Goal: Task Accomplishment & Management: Complete application form

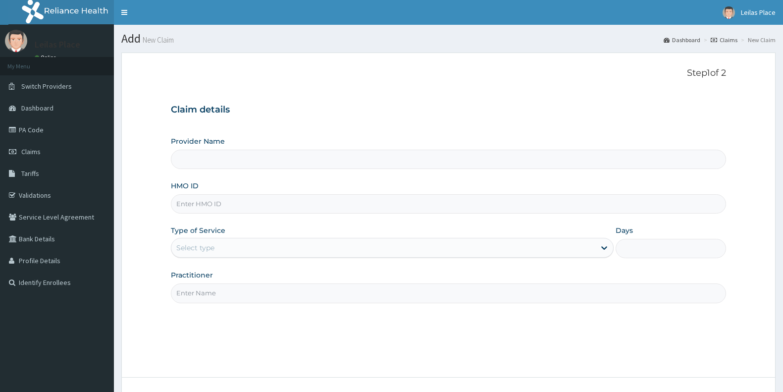
type input "Le Lieu De Leilas"
type input "1"
click at [381, 205] on input "HMO ID" at bounding box center [448, 203] width 555 height 19
paste input "OHT/11977/A"
type input "OHT/11977/A"
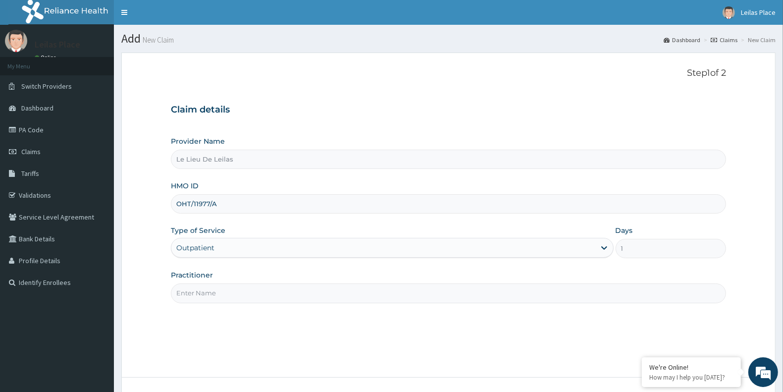
click at [271, 296] on input "Practitioner" at bounding box center [448, 292] width 555 height 19
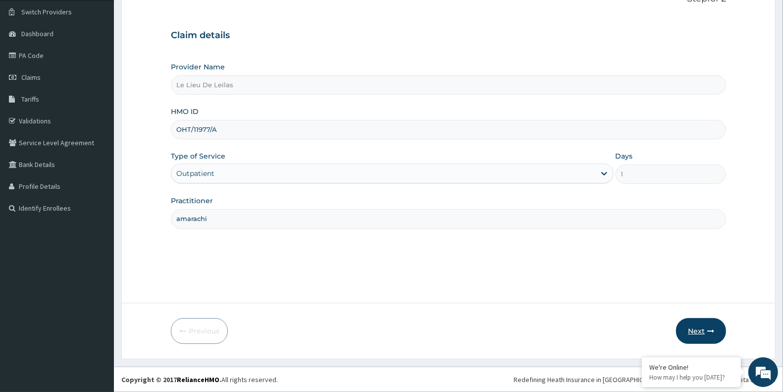
type input "amarachi"
click at [695, 328] on button "Next" at bounding box center [701, 331] width 50 height 26
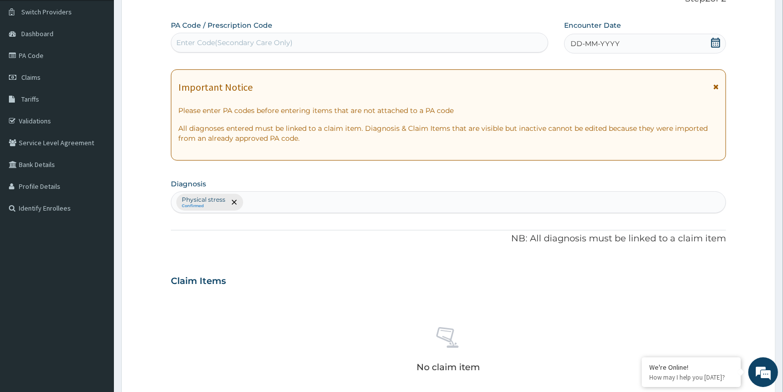
click at [716, 88] on icon at bounding box center [715, 86] width 5 height 7
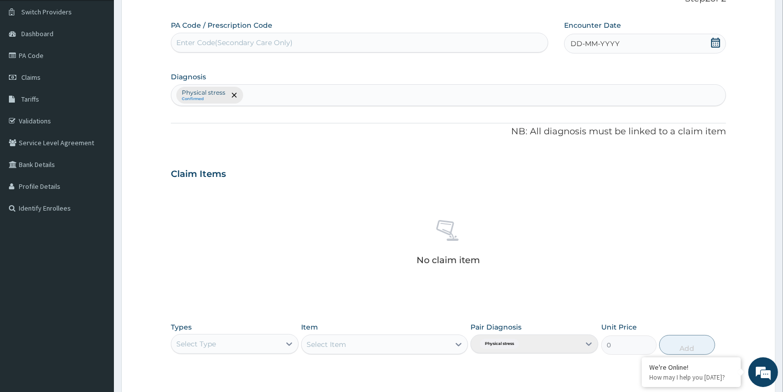
click at [290, 44] on div "Enter Code(Secondary Care Only)" at bounding box center [234, 43] width 116 height 10
paste input "PA/493080"
type input "PA/493080"
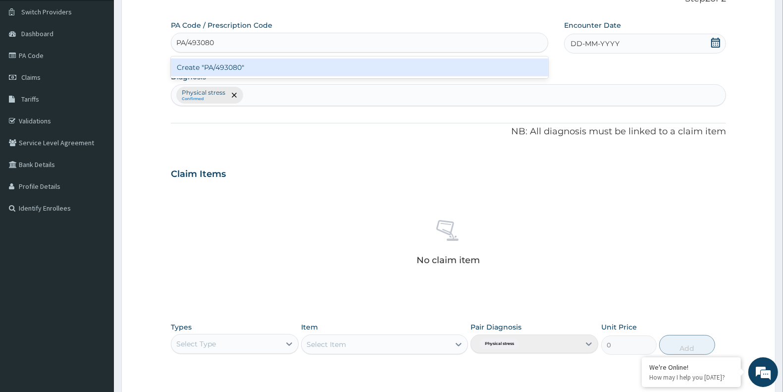
click at [316, 65] on div "Create "PA/493080"" at bounding box center [360, 67] width 378 height 18
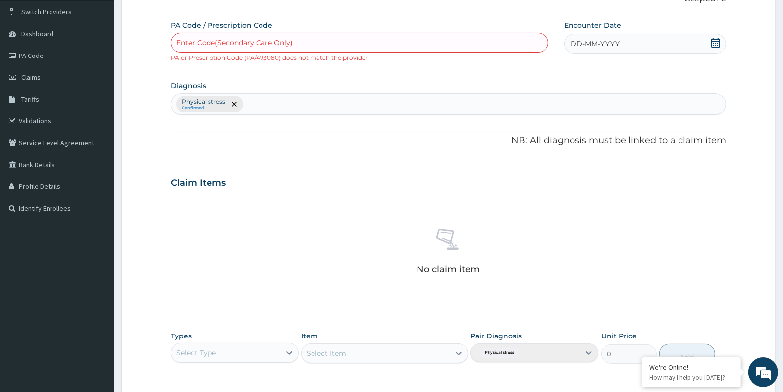
click at [360, 38] on div "Enter Code(Secondary Care Only)" at bounding box center [359, 43] width 377 height 16
paste input "PA/4930B0"
type input "PA/4930B0"
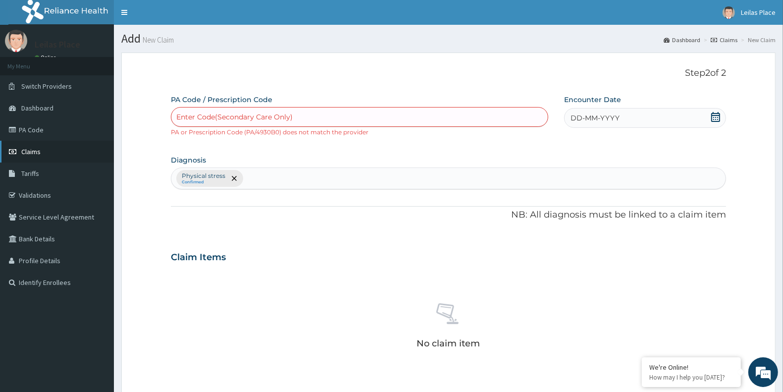
click at [38, 145] on link "Claims" at bounding box center [57, 152] width 114 height 22
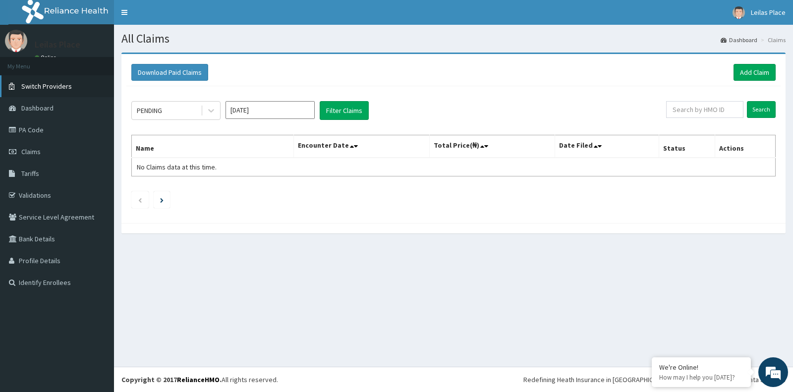
click at [53, 87] on span "Switch Providers" at bounding box center [46, 86] width 51 height 9
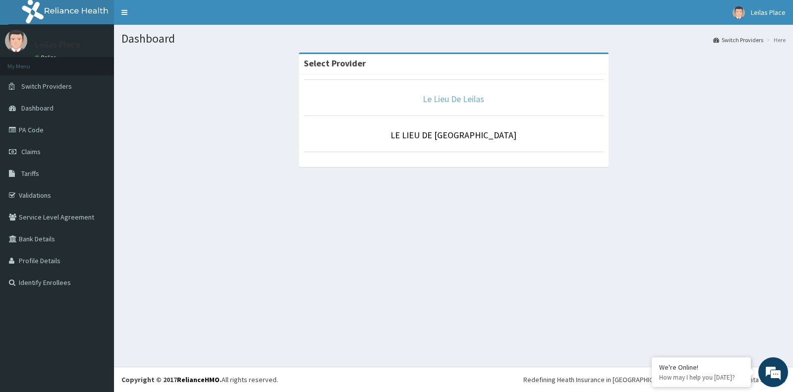
click at [459, 99] on link "Le Lieu De Leilas" at bounding box center [453, 98] width 61 height 11
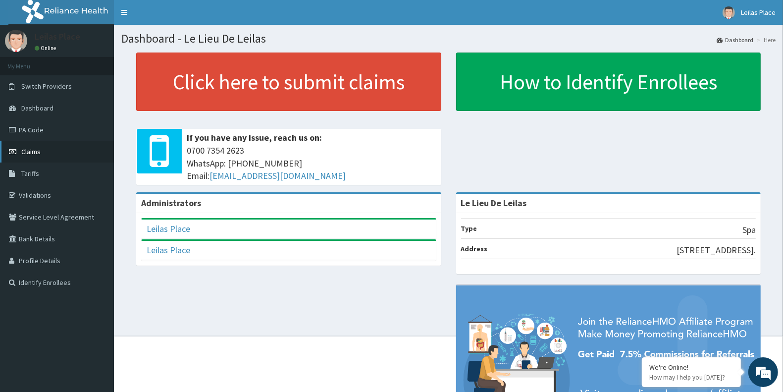
click at [31, 151] on span "Claims" at bounding box center [30, 151] width 19 height 9
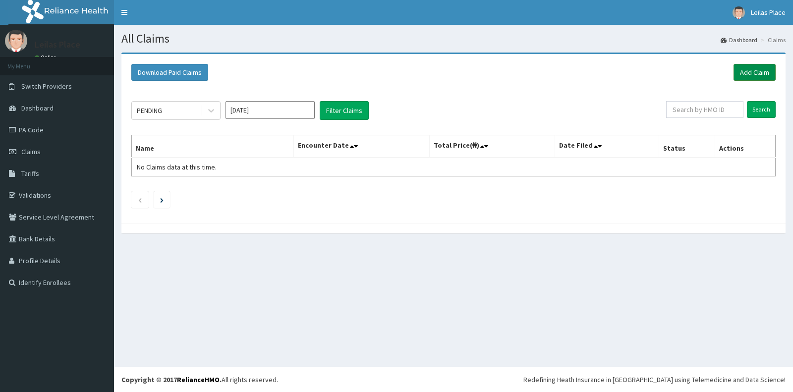
click at [744, 72] on link "Add Claim" at bounding box center [754, 72] width 42 height 17
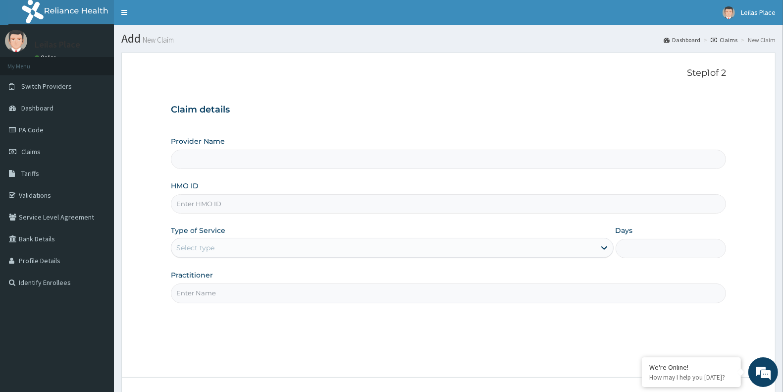
type input "Le Lieu De Leilas"
type input "1"
click at [273, 203] on input "HMO ID" at bounding box center [448, 203] width 555 height 19
paste input "OHT/11977/A"
type input "OHT/11977/A"
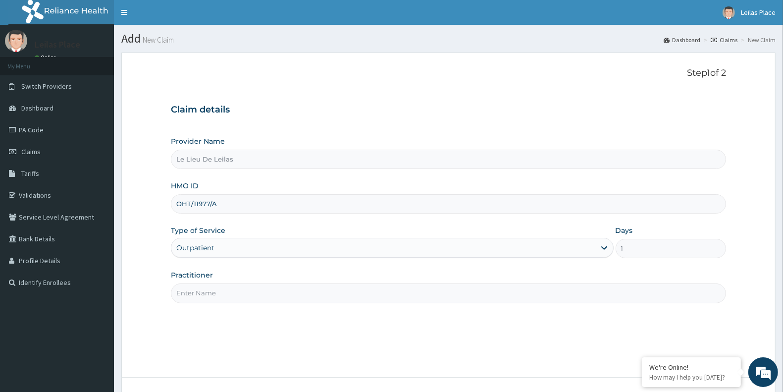
click at [314, 296] on input "Practitioner" at bounding box center [448, 292] width 555 height 19
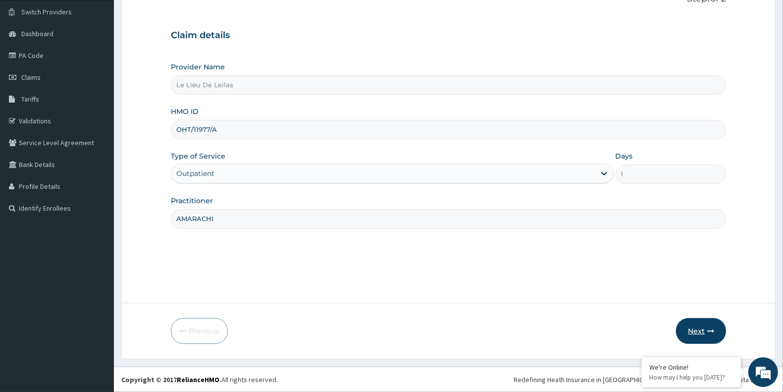
type input "AMARACHI"
click at [697, 328] on button "Next" at bounding box center [701, 331] width 50 height 26
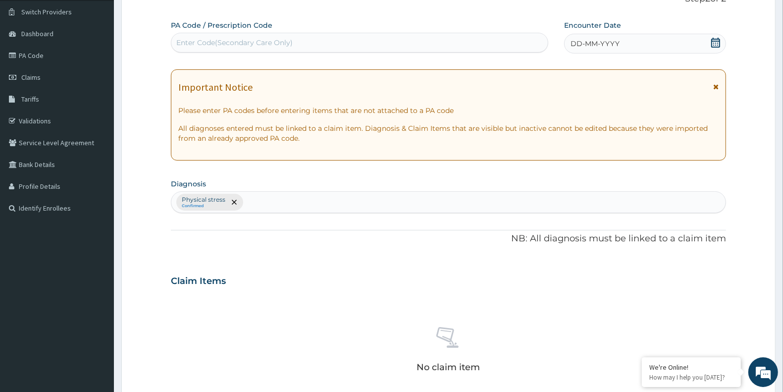
click at [716, 85] on icon at bounding box center [715, 86] width 5 height 7
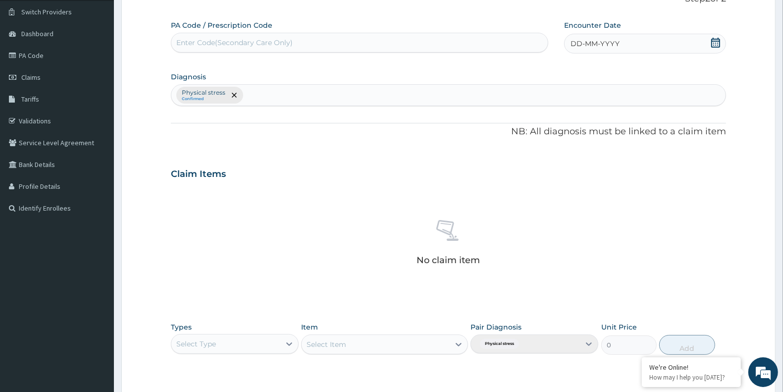
scroll to position [0, 0]
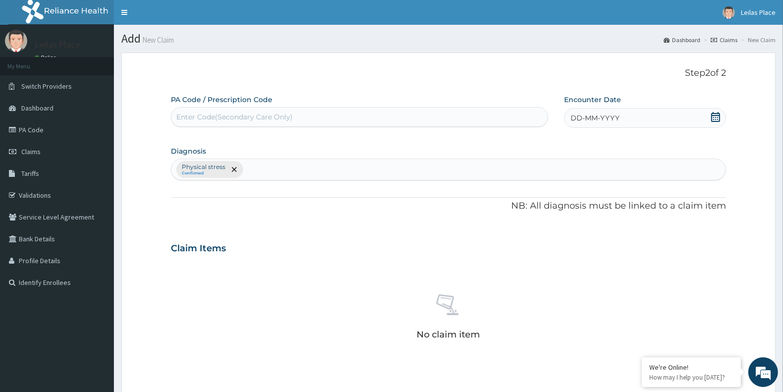
click at [295, 117] on div "Enter Code(Secondary Care Only)" at bounding box center [359, 117] width 377 height 16
paste input "PA/493080"
type input "PA/493080"
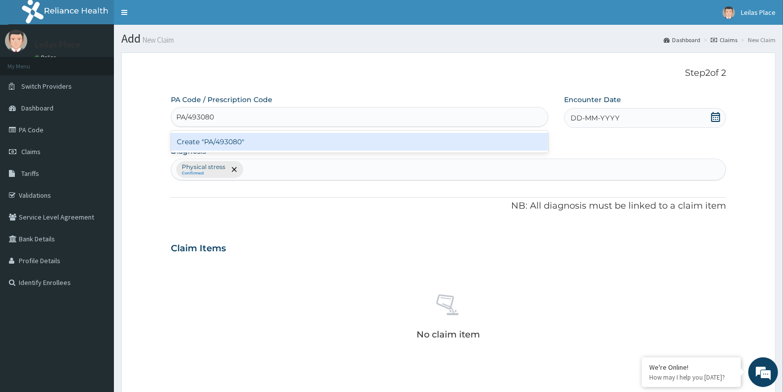
click at [318, 145] on div "Create "PA/493080"" at bounding box center [360, 142] width 378 height 18
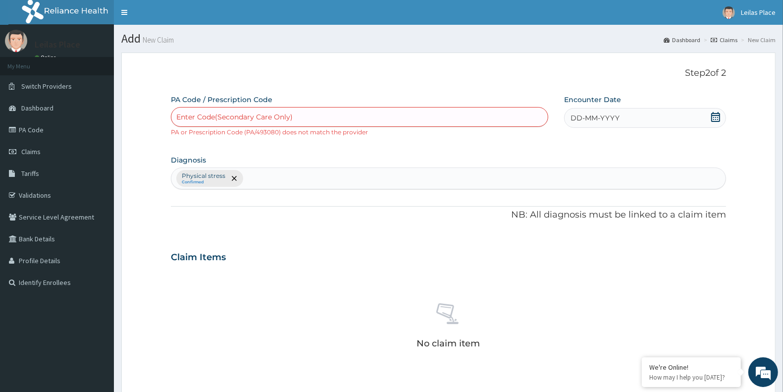
paste input "PA/4930B0"
type input "PA/4930B0"
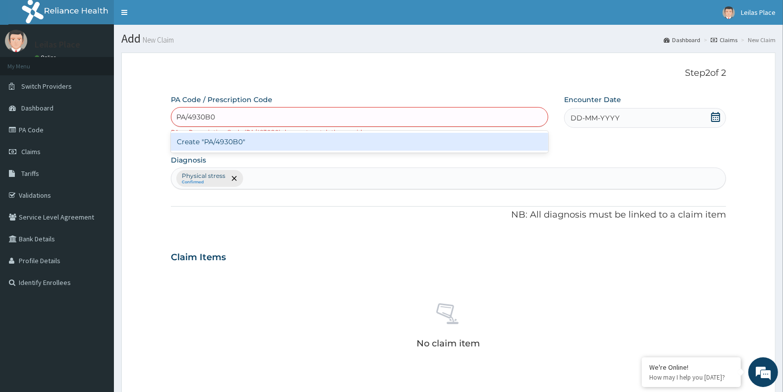
click at [391, 137] on div "Create "PA/4930B0"" at bounding box center [360, 142] width 378 height 18
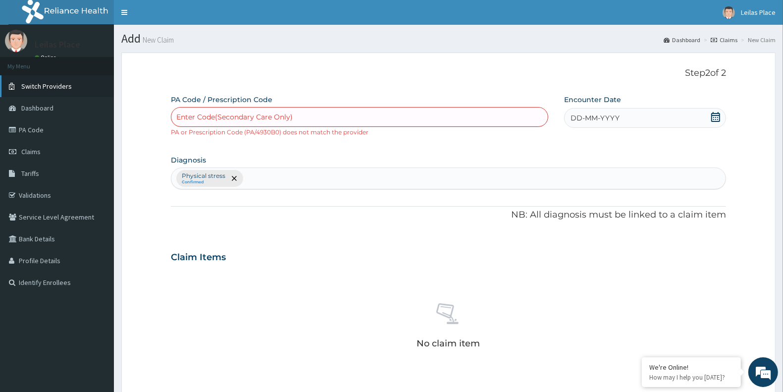
click at [63, 85] on span "Switch Providers" at bounding box center [46, 86] width 51 height 9
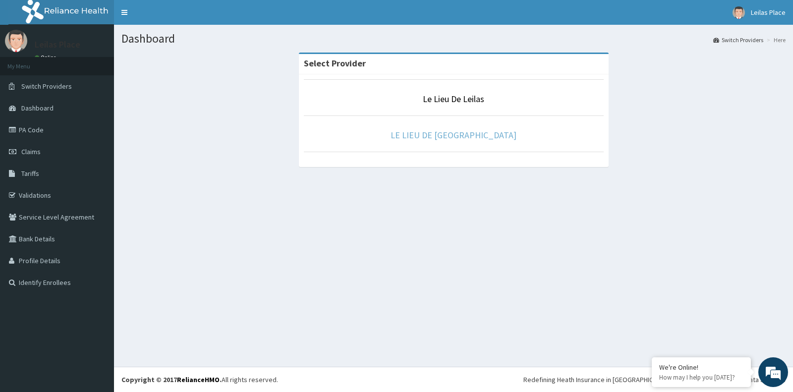
click at [462, 130] on link "LE LIEU DE LEILAS GYM" at bounding box center [453, 134] width 126 height 11
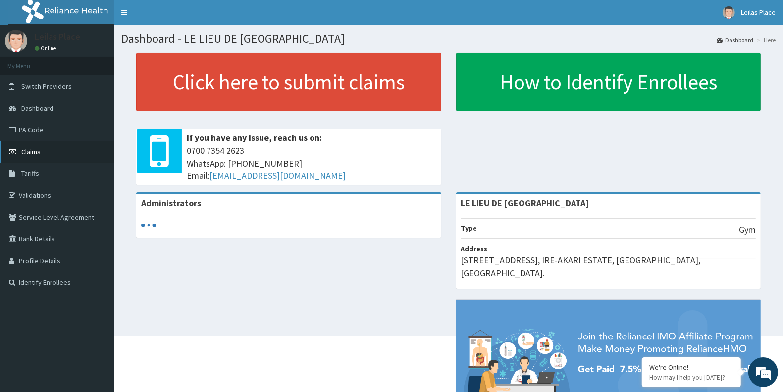
click at [36, 152] on span "Claims" at bounding box center [30, 151] width 19 height 9
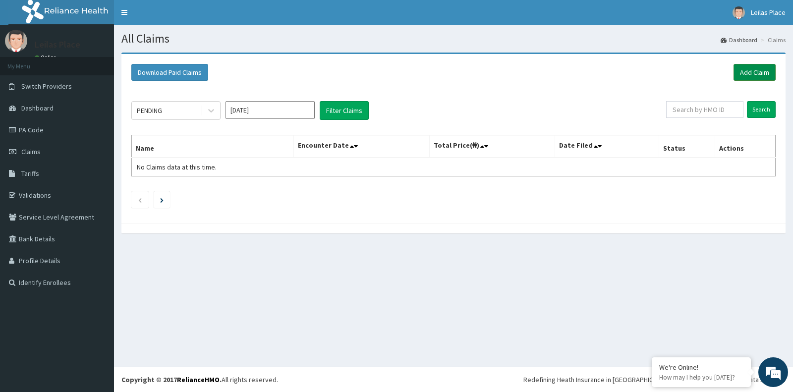
click at [756, 73] on link "Add Claim" at bounding box center [754, 72] width 42 height 17
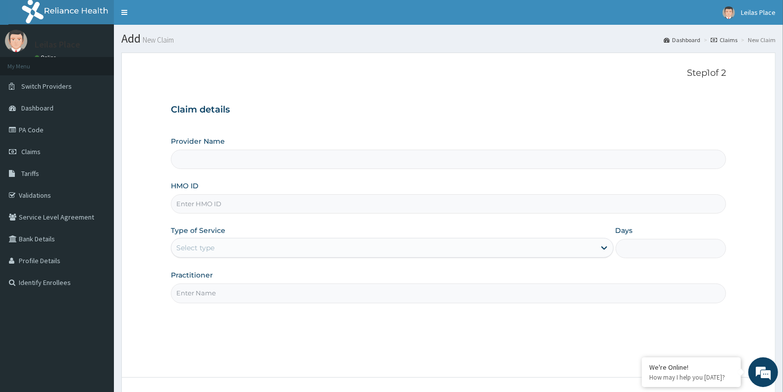
click at [291, 205] on input "HMO ID" at bounding box center [448, 203] width 555 height 19
type input "LE LIEU DE LEILAS GYM"
type input "1"
paste input "OHT/11977/A"
type input "OHT/11977/A"
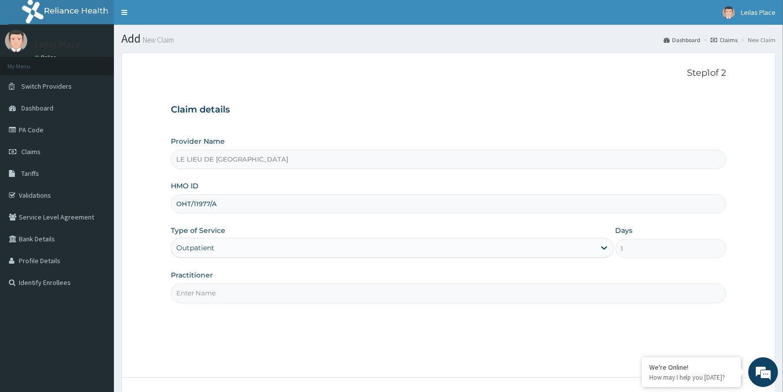
click at [273, 290] on input "Practitioner" at bounding box center [448, 292] width 555 height 19
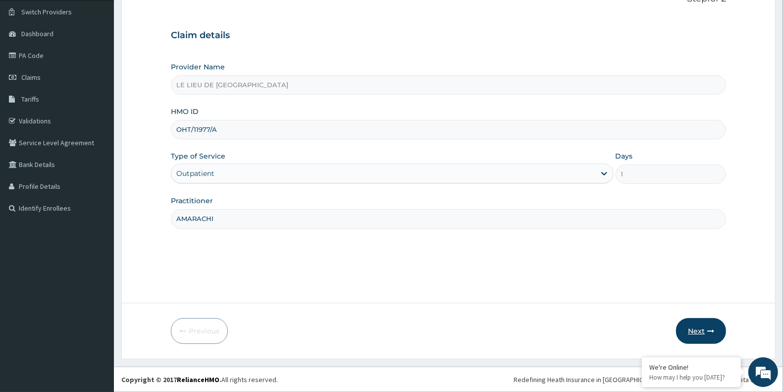
type input "AMARACHI"
click at [694, 329] on button "Next" at bounding box center [701, 331] width 50 height 26
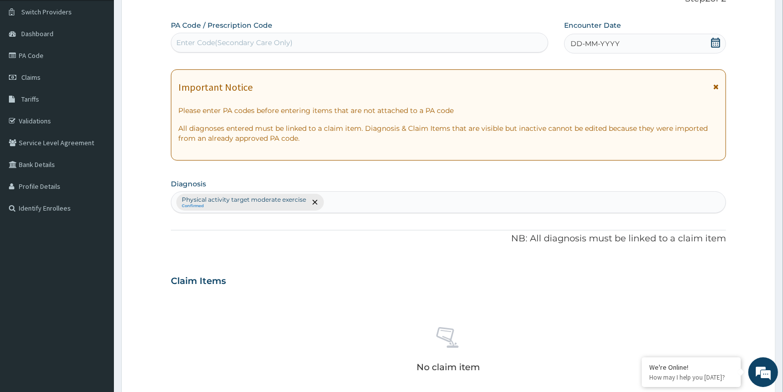
click at [716, 88] on icon at bounding box center [715, 86] width 5 height 7
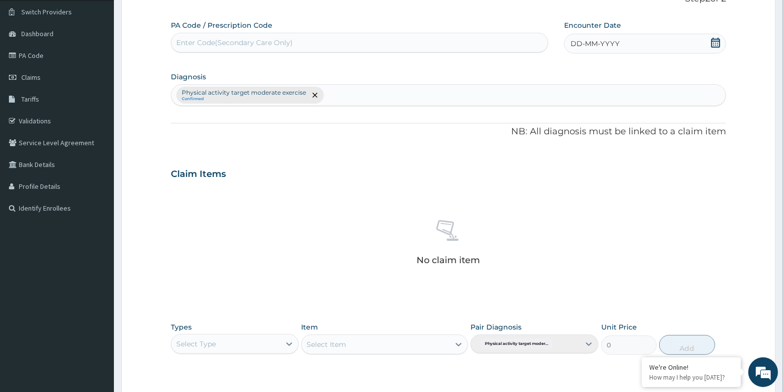
scroll to position [0, 0]
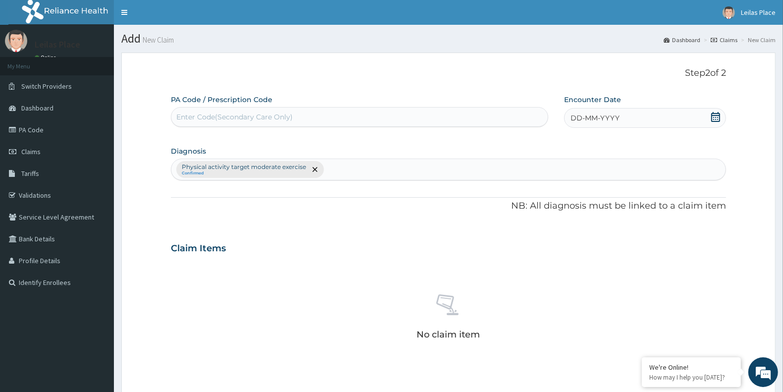
click at [373, 111] on div "Enter Code(Secondary Care Only)" at bounding box center [359, 117] width 377 height 16
paste input "PA/493080"
type input "PA/493080"
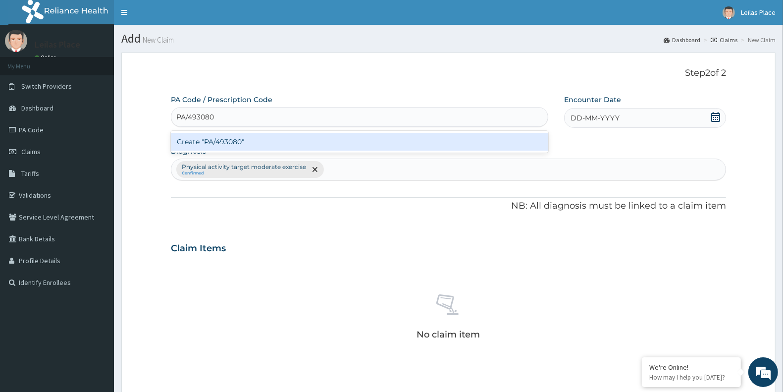
click at [406, 143] on div "Create "PA/493080"" at bounding box center [360, 142] width 378 height 18
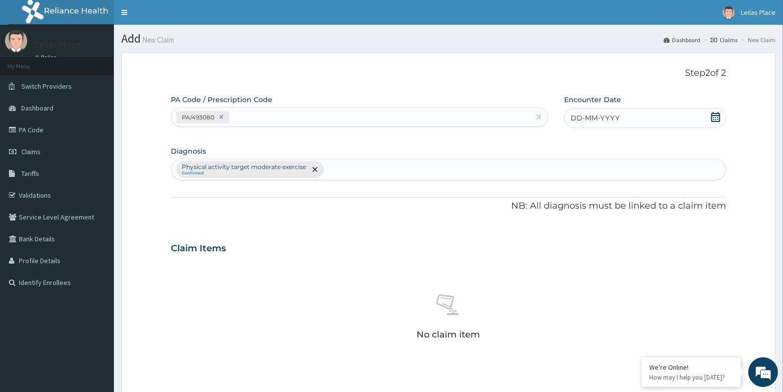
click at [719, 119] on icon at bounding box center [716, 117] width 10 height 10
click at [641, 212] on div "15" at bounding box center [637, 212] width 15 height 15
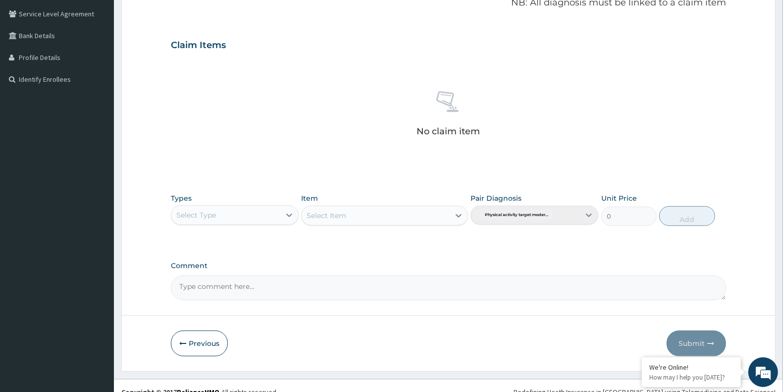
scroll to position [216, 0]
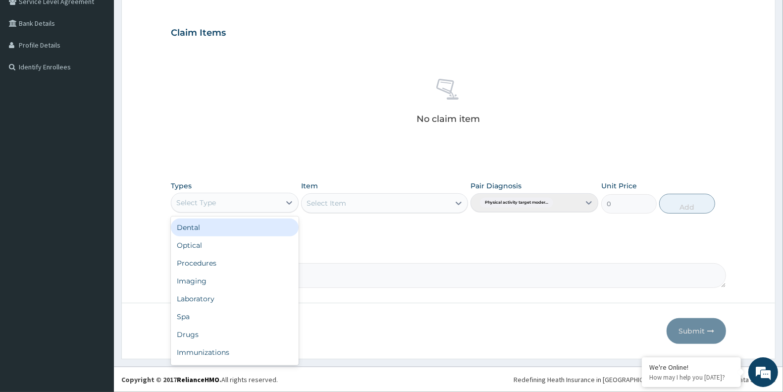
click at [211, 201] on div "Select Type" at bounding box center [196, 203] width 40 height 10
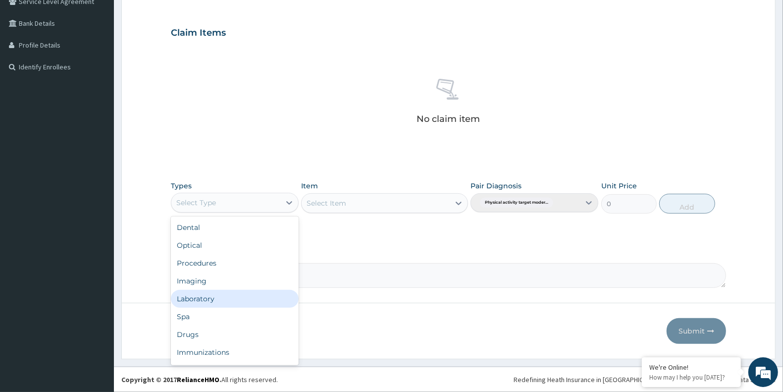
scroll to position [33, 0]
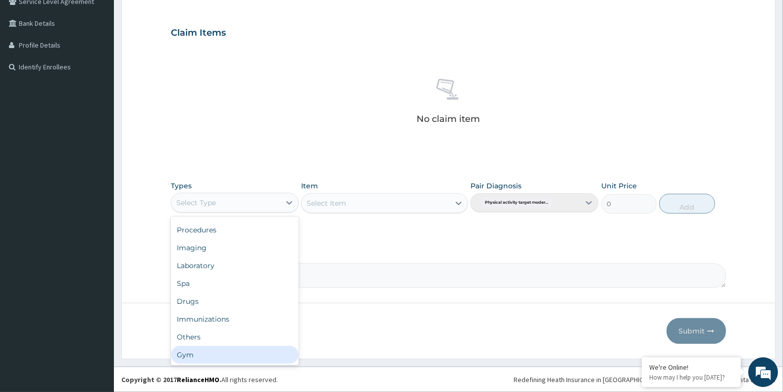
click at [202, 362] on div "Gym" at bounding box center [235, 355] width 128 height 18
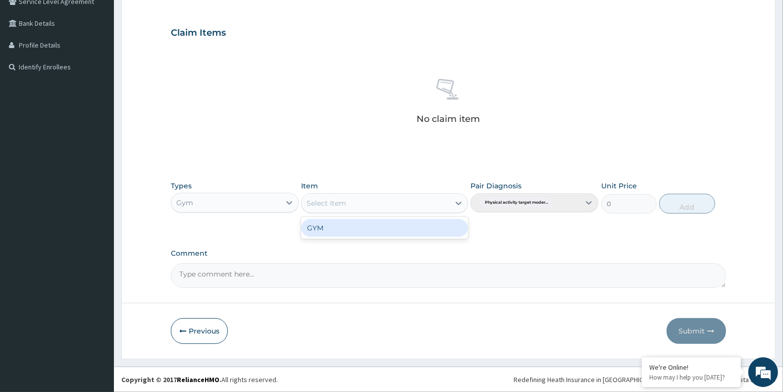
click at [389, 202] on div "Select Item" at bounding box center [376, 203] width 148 height 16
click at [396, 225] on div "GYM" at bounding box center [384, 228] width 166 height 18
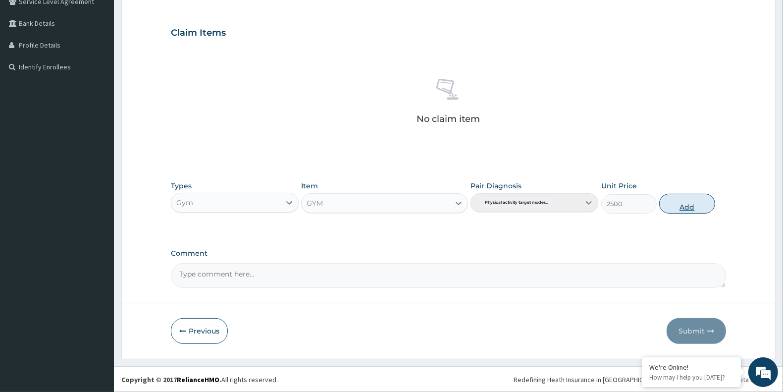
click at [684, 208] on button "Add" at bounding box center [686, 204] width 55 height 20
type input "0"
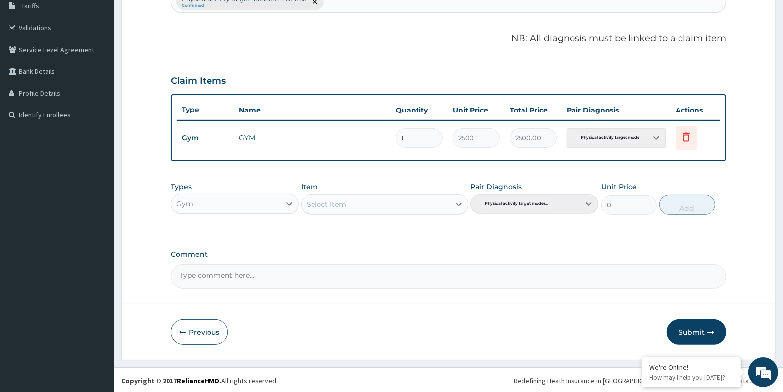
click at [420, 272] on textarea "Comment" at bounding box center [448, 276] width 555 height 25
type textarea "SATISFACTORY"
click at [694, 330] on button "Submit" at bounding box center [696, 332] width 59 height 26
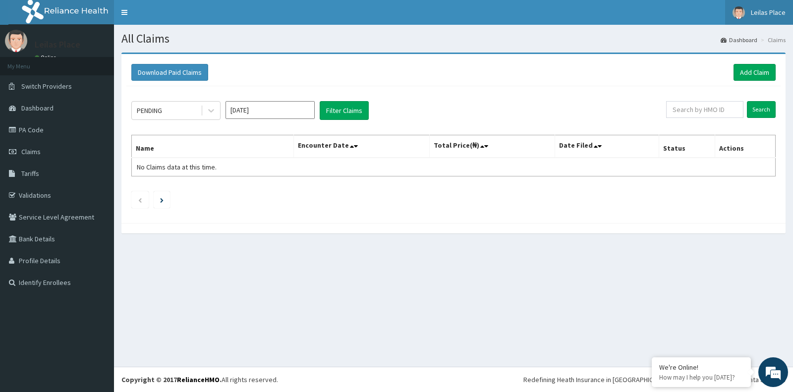
click at [768, 12] on span "Leilas Place" at bounding box center [768, 12] width 35 height 9
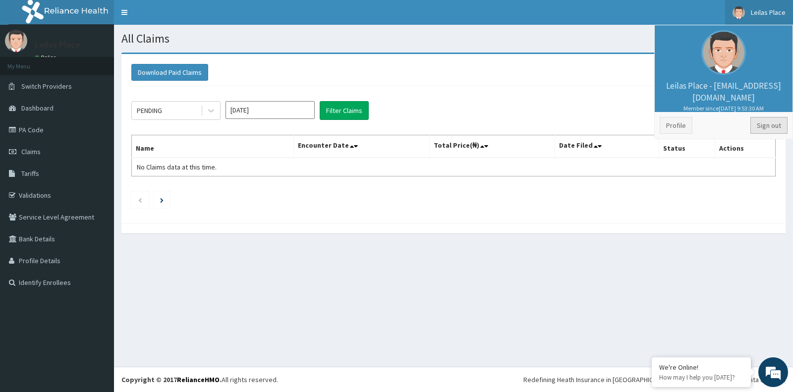
click at [765, 124] on link "Sign out" at bounding box center [768, 125] width 37 height 17
